Goal: Information Seeking & Learning: Learn about a topic

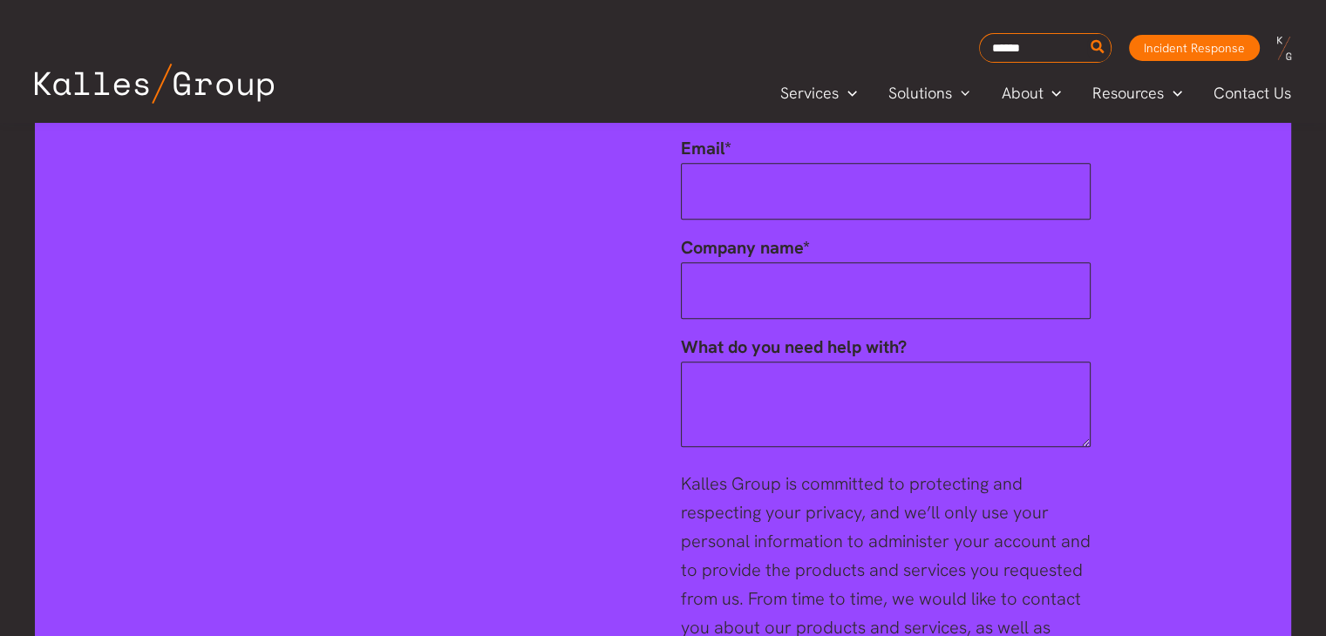
scroll to position [2854, 0]
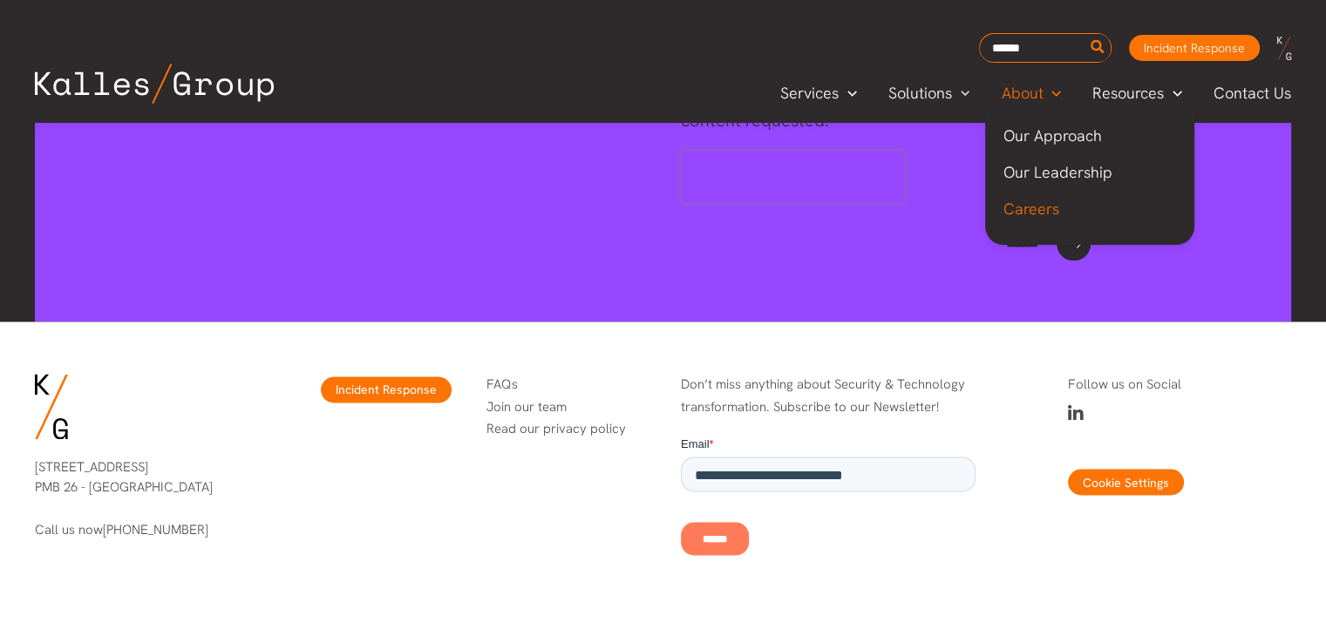
click at [1048, 210] on span "Careers" at bounding box center [1030, 209] width 56 height 20
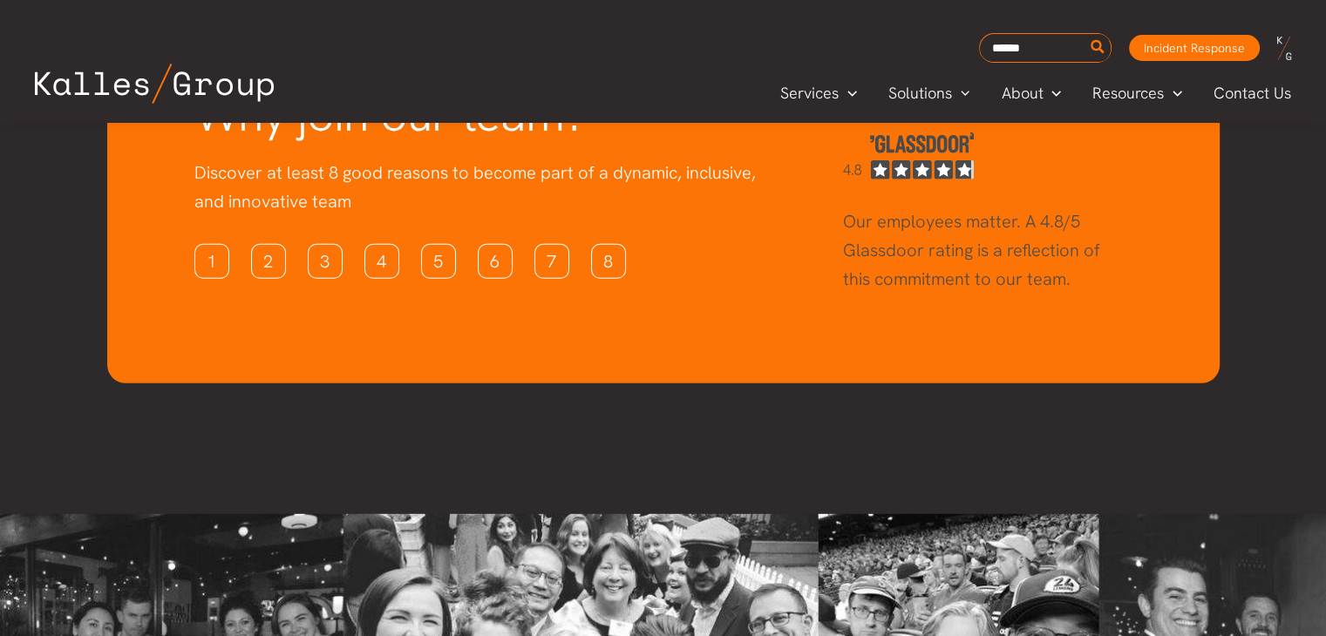
scroll to position [5028, 0]
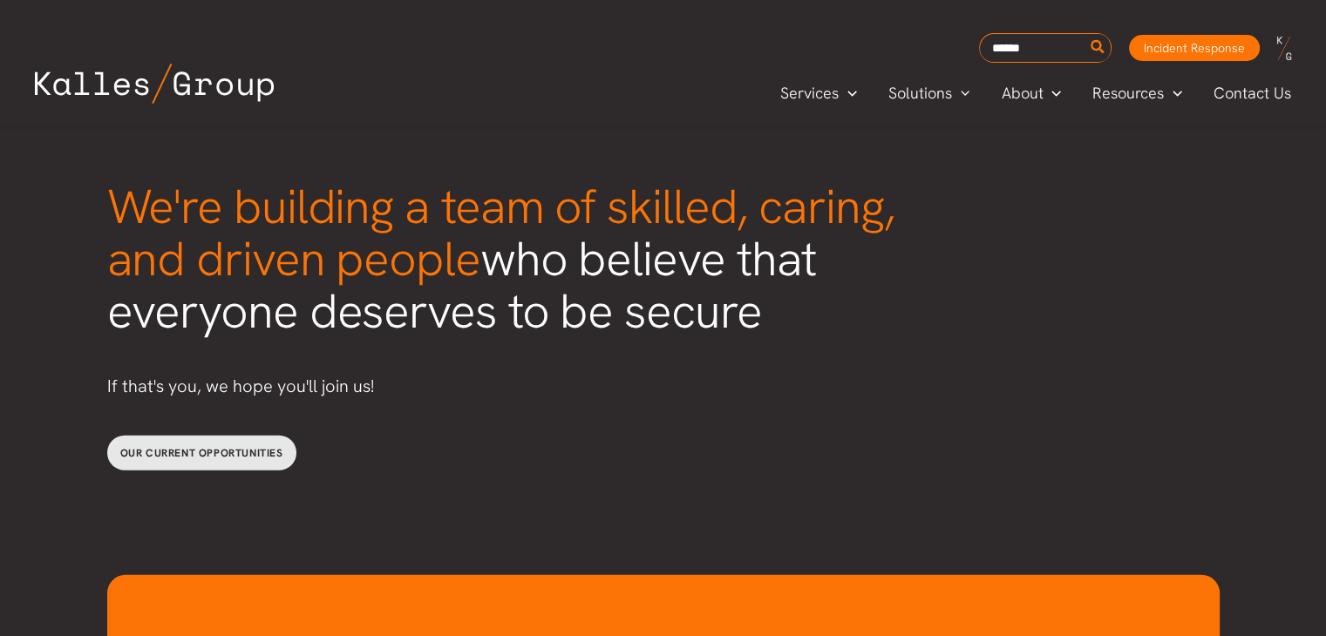
click at [228, 436] on link "Our current opportunities" at bounding box center [201, 453] width 189 height 35
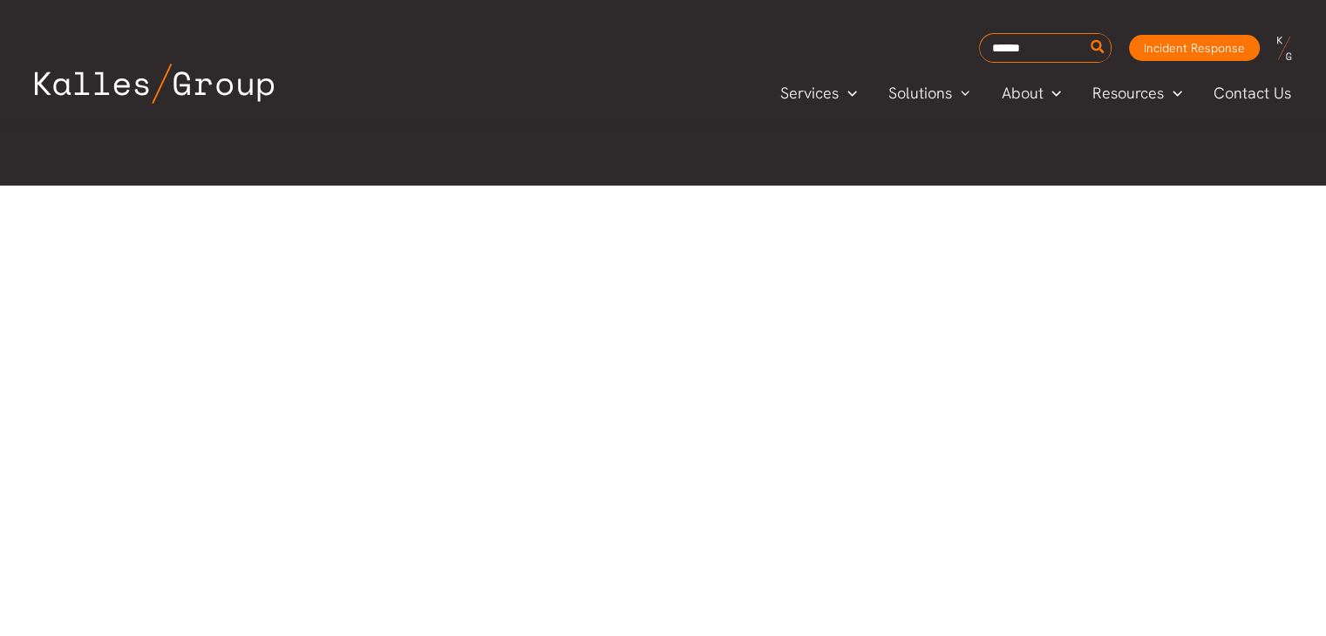
scroll to position [209, 0]
